Goal: Information Seeking & Learning: Learn about a topic

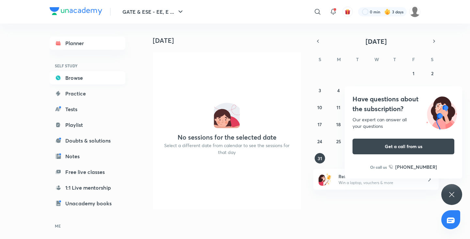
click at [79, 80] on link "Browse" at bounding box center [88, 77] width 76 height 13
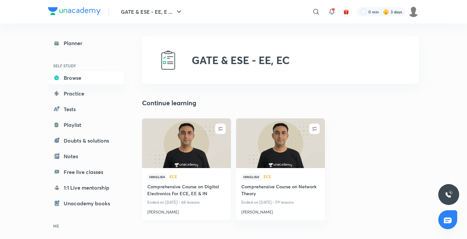
click at [172, 137] on img at bounding box center [186, 143] width 90 height 51
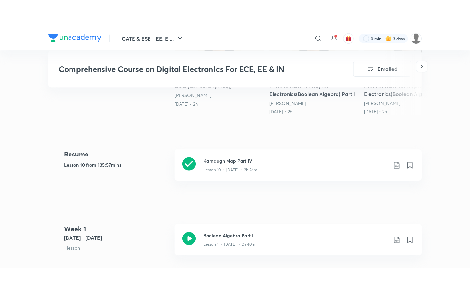
scroll to position [263, 0]
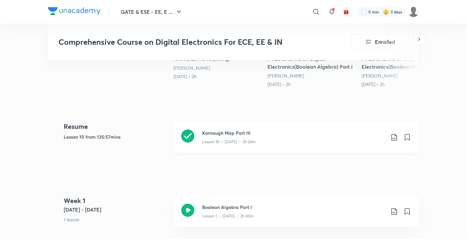
click at [228, 131] on h3 "Karnaugh Map Part IV" at bounding box center [293, 132] width 183 height 7
